Goal: Transaction & Acquisition: Purchase product/service

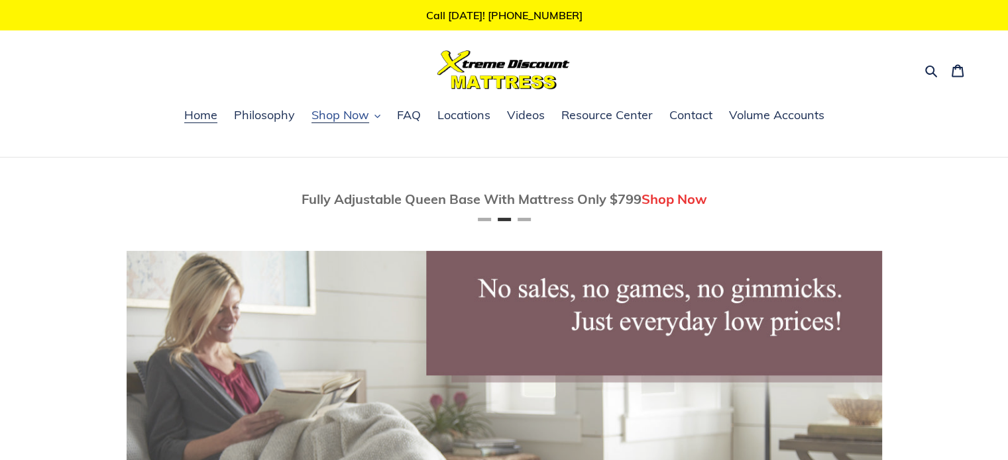
scroll to position [0, 755]
click at [350, 113] on span "Shop Now" at bounding box center [340, 115] width 58 height 16
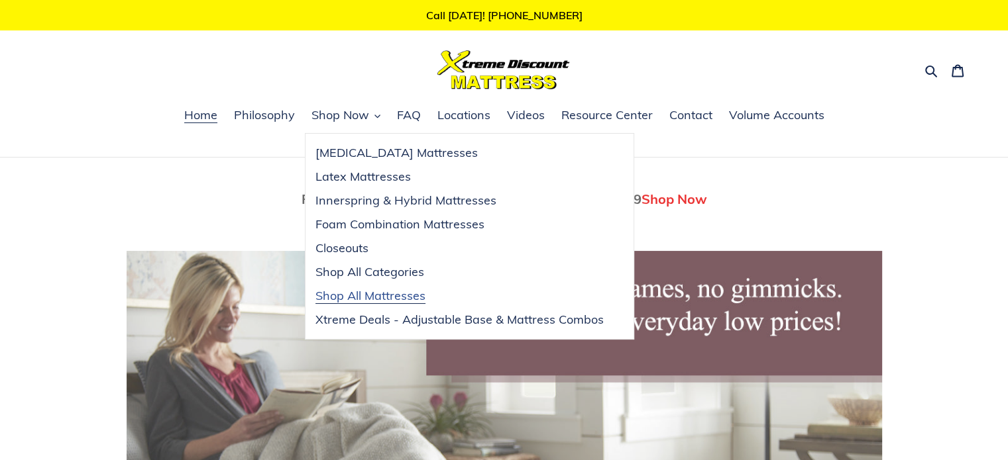
click at [346, 295] on span "Shop All Mattresses" at bounding box center [370, 296] width 110 height 16
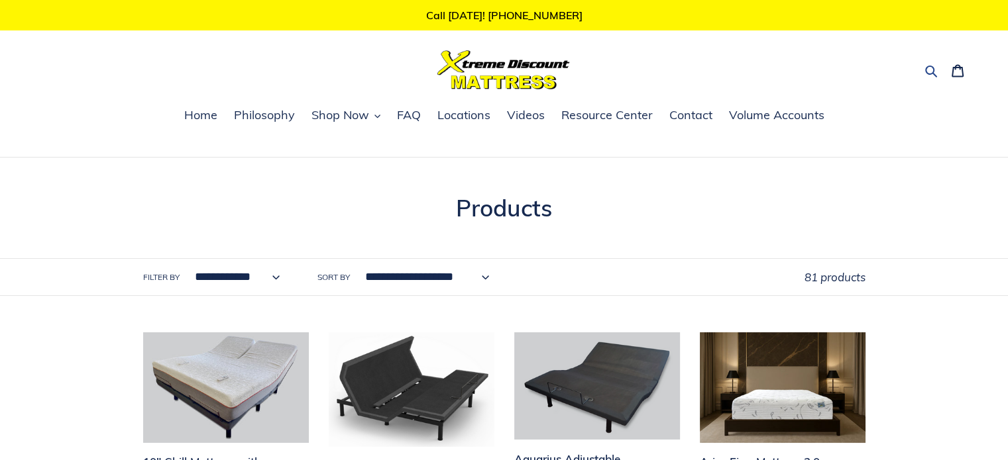
click at [927, 68] on icon "button" at bounding box center [930, 70] width 13 height 13
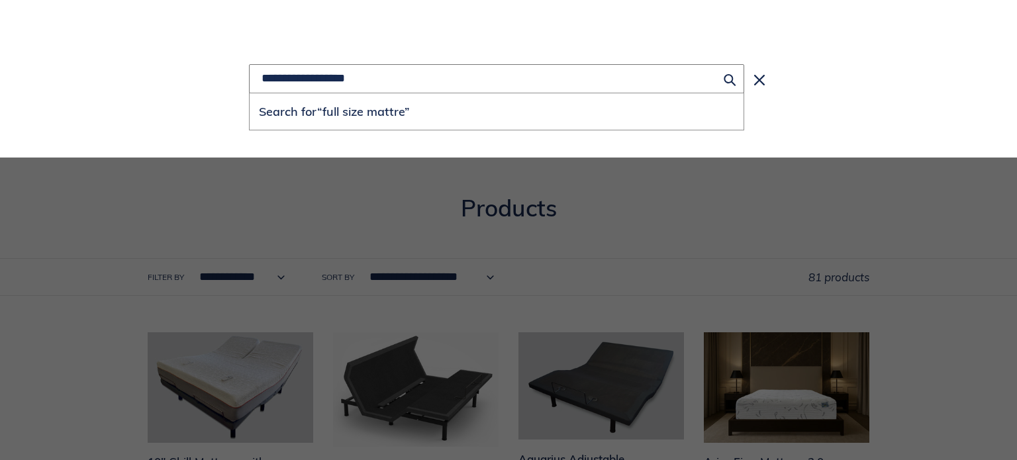
type input "**********"
click at [250, 93] on button "Search for “full size mattre”" at bounding box center [497, 111] width 494 height 36
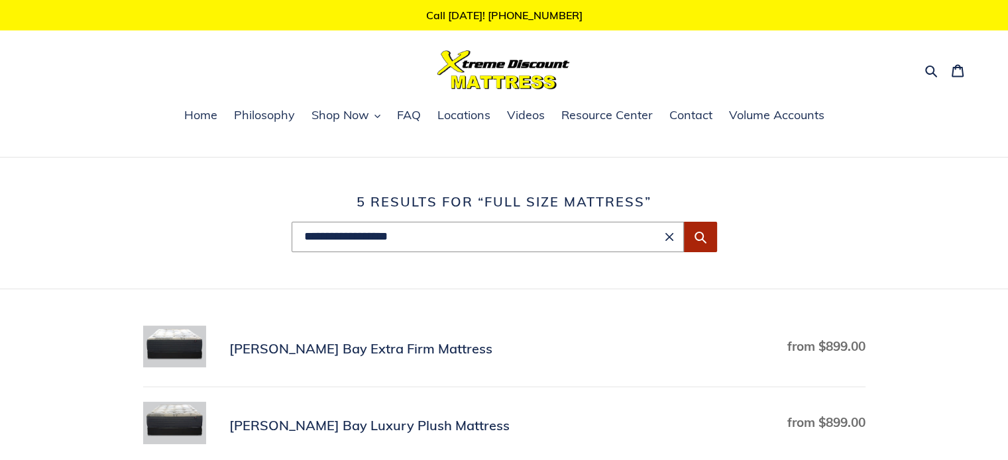
click at [698, 233] on icon "Submit" at bounding box center [700, 238] width 12 height 12
